Goal: Transaction & Acquisition: Download file/media

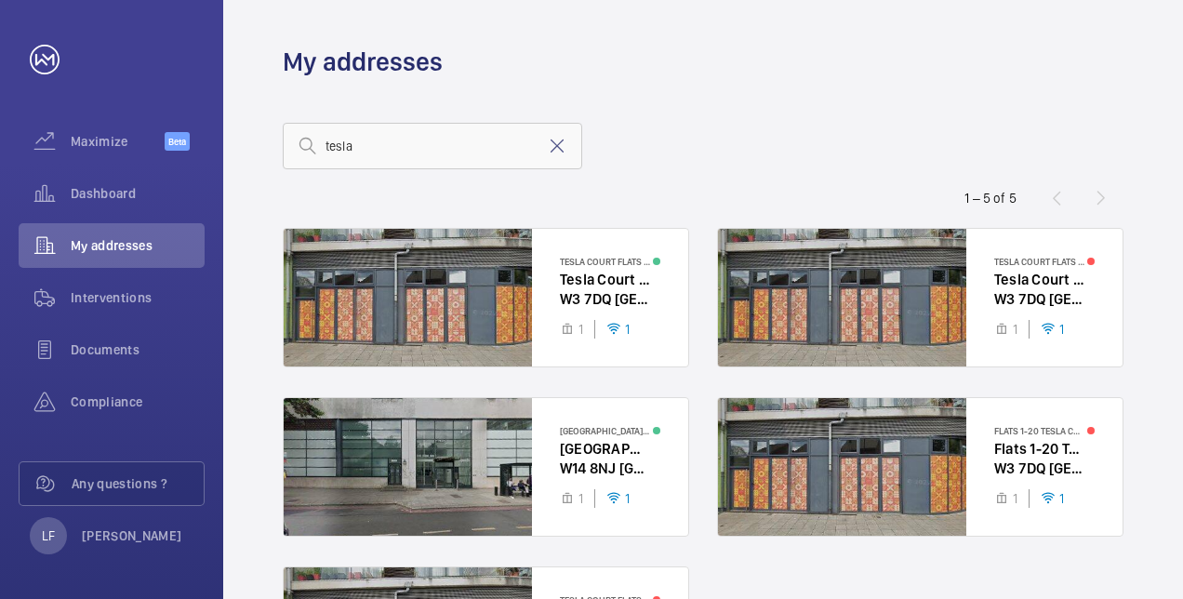
drag, startPoint x: 351, startPoint y: 149, endPoint x: 299, endPoint y: 156, distance: 51.7
click at [299, 156] on div "tesla" at bounding box center [432, 146] width 299 height 46
click at [87, 181] on div "Dashboard" at bounding box center [112, 193] width 186 height 45
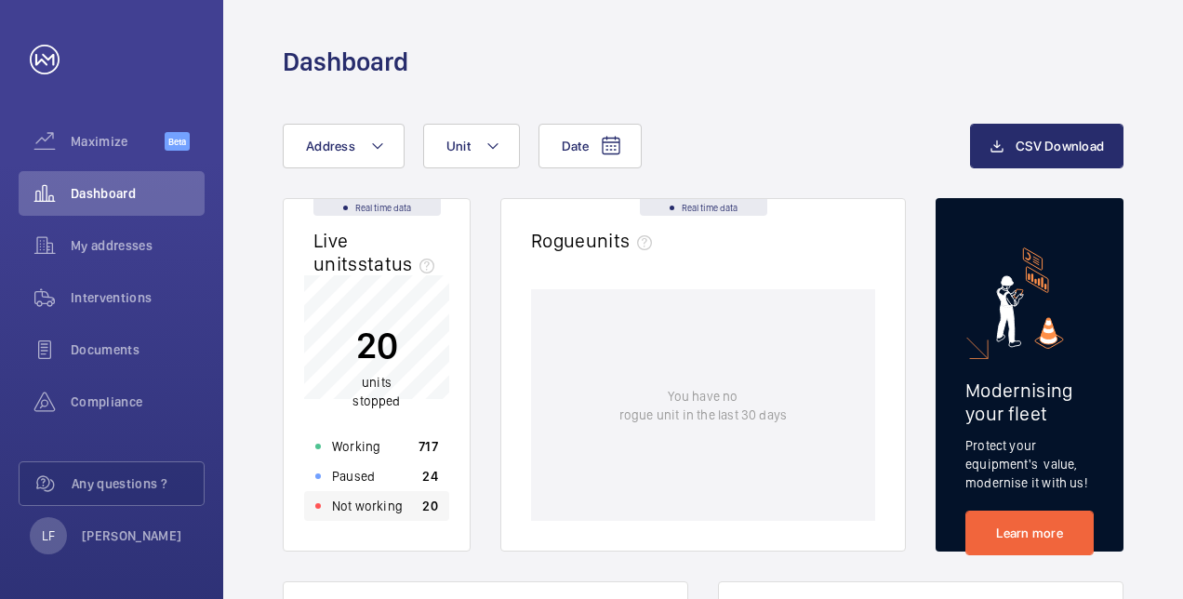
click at [355, 503] on p "Not working" at bounding box center [367, 506] width 71 height 19
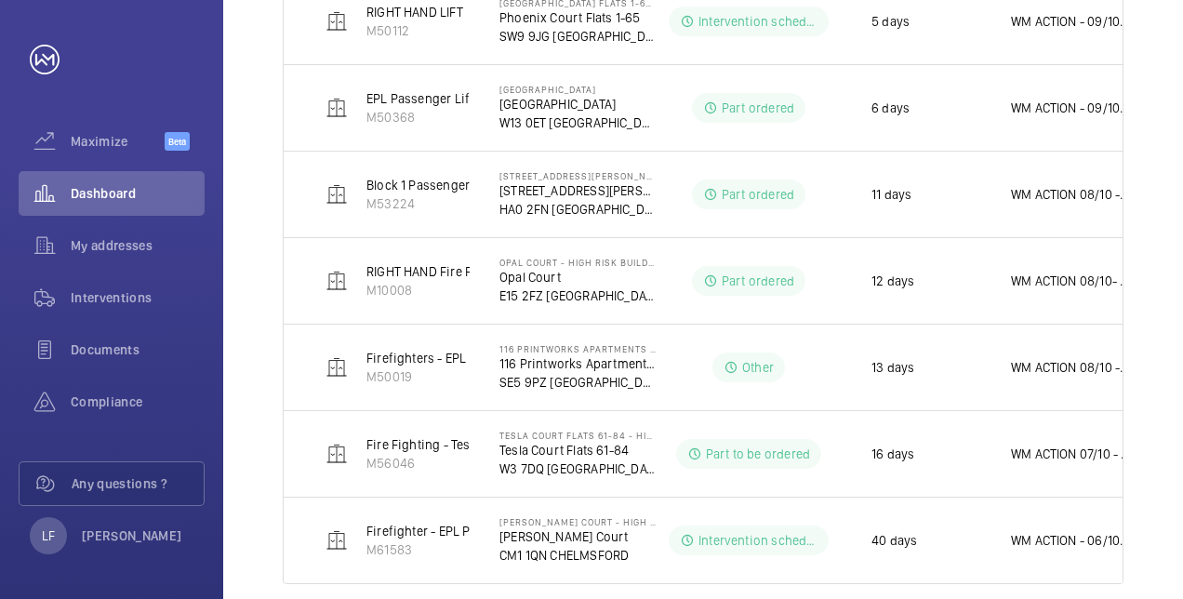
scroll to position [962, 0]
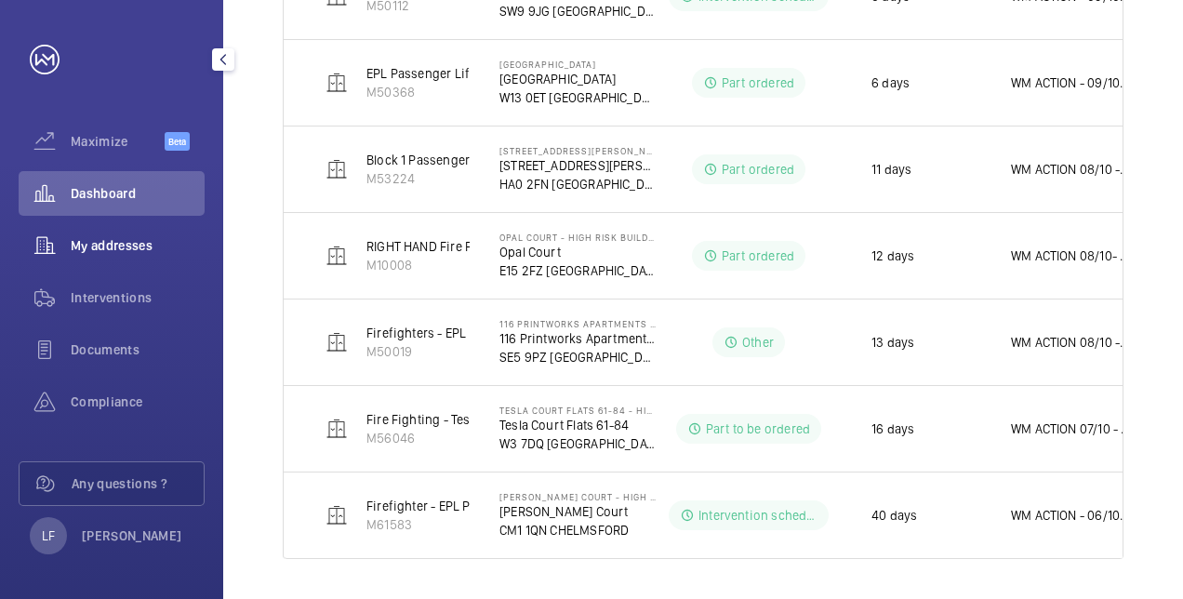
click at [117, 255] on div "My addresses" at bounding box center [112, 245] width 186 height 45
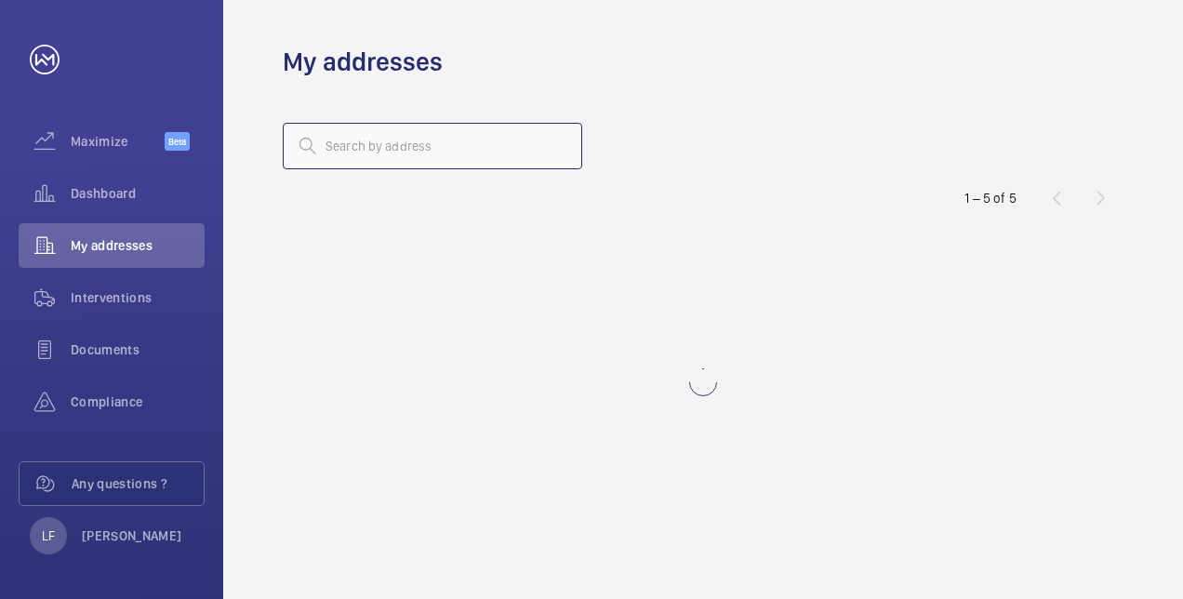
click at [376, 162] on input "text" at bounding box center [432, 146] width 299 height 46
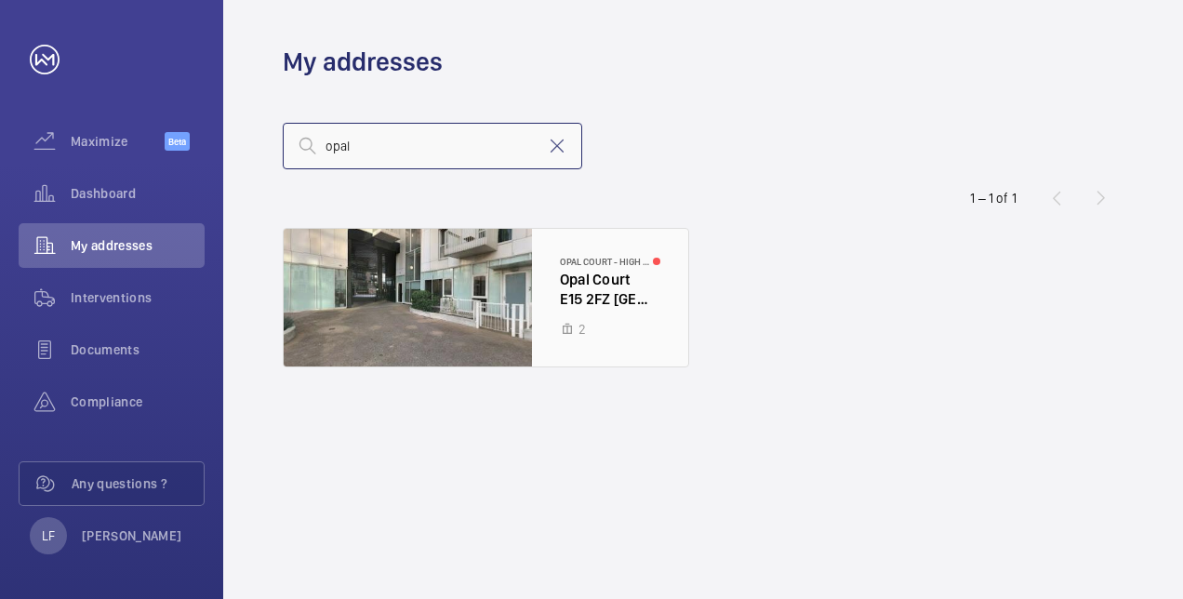
type input "opal"
click at [612, 281] on div at bounding box center [486, 298] width 405 height 138
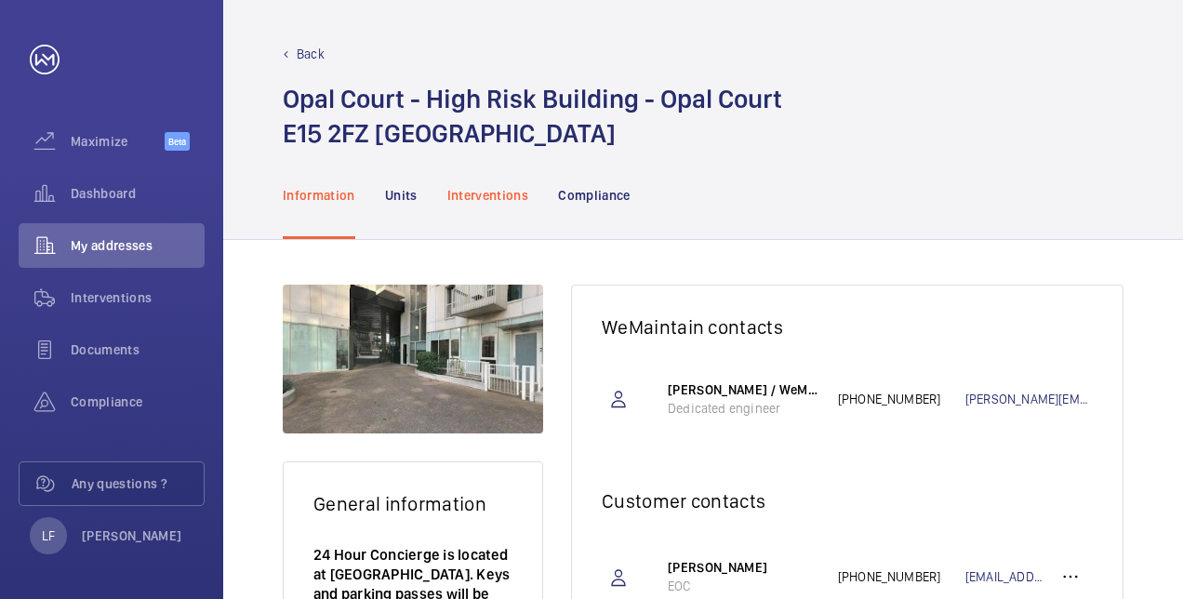
click at [491, 182] on div "Interventions" at bounding box center [488, 195] width 82 height 88
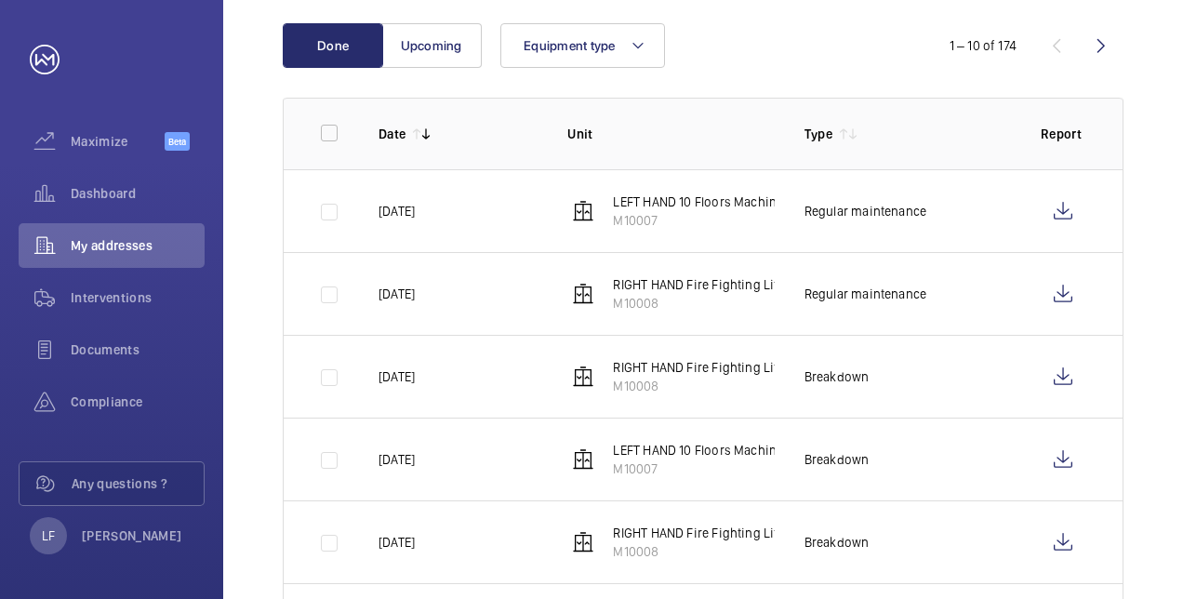
scroll to position [279, 0]
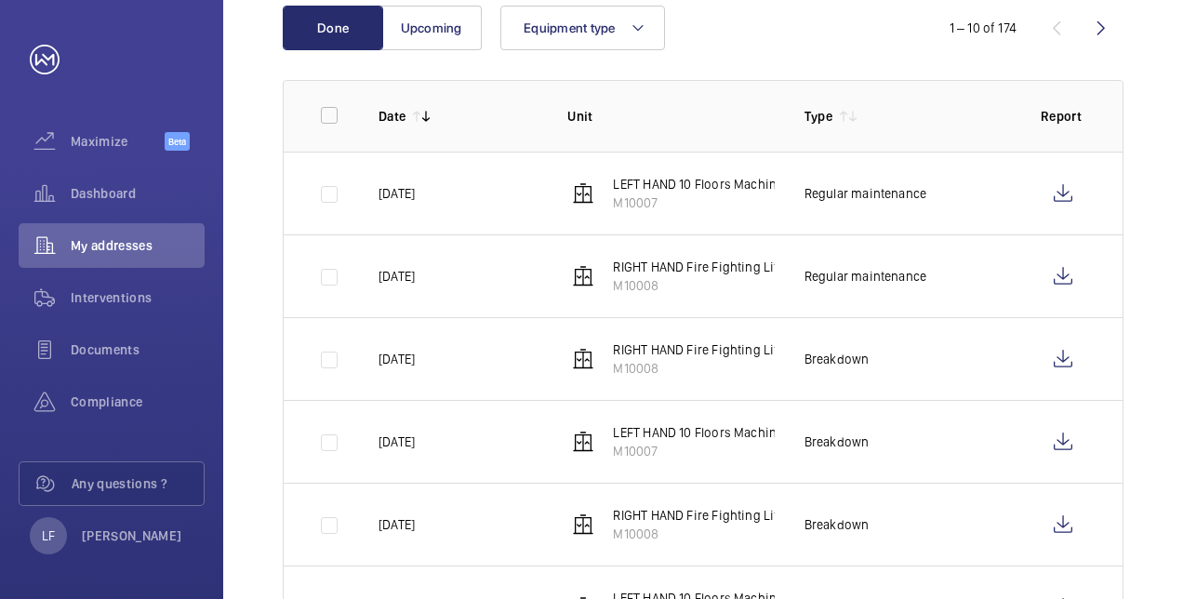
click at [1033, 365] on td at bounding box center [1067, 358] width 112 height 83
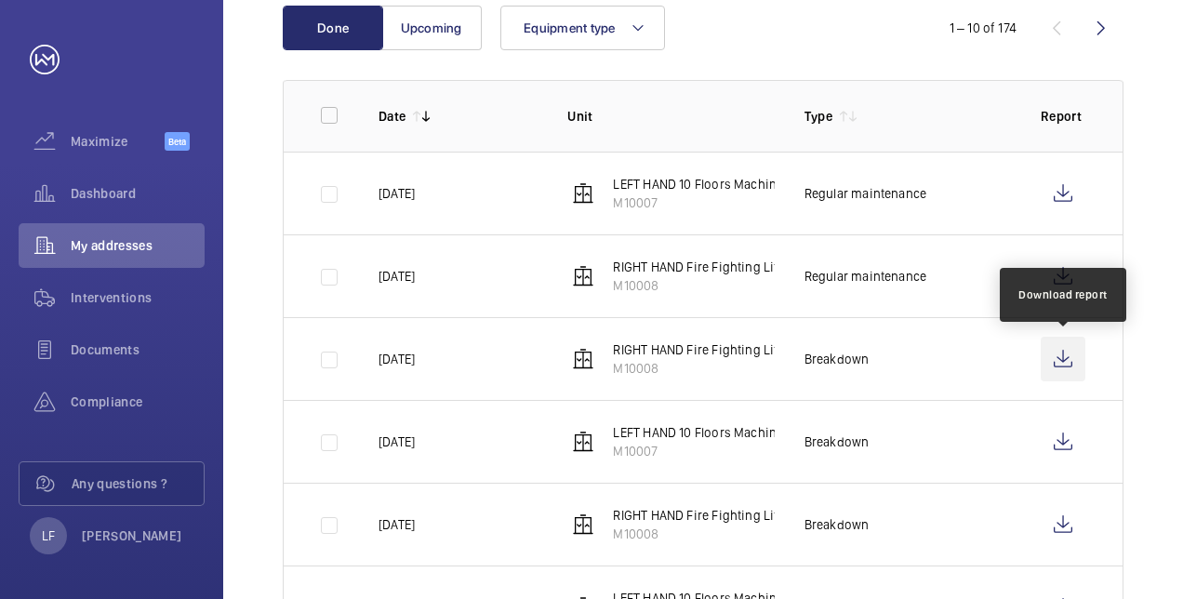
click at [1049, 365] on wm-front-icon-button at bounding box center [1063, 359] width 45 height 45
